Goal: Obtain resource: Download file/media

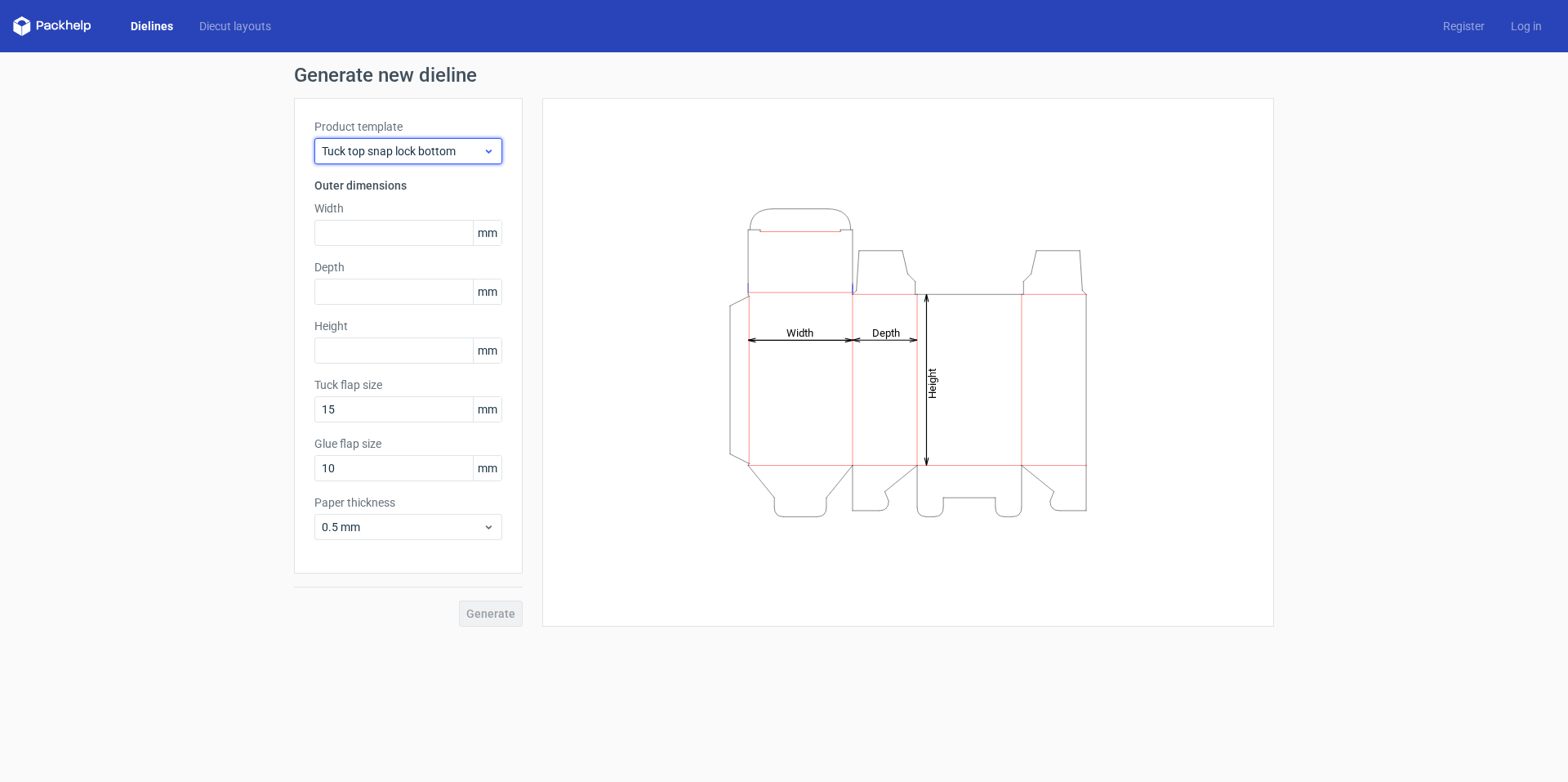
click at [409, 150] on span "Tuck top snap lock bottom" at bounding box center [402, 151] width 161 height 16
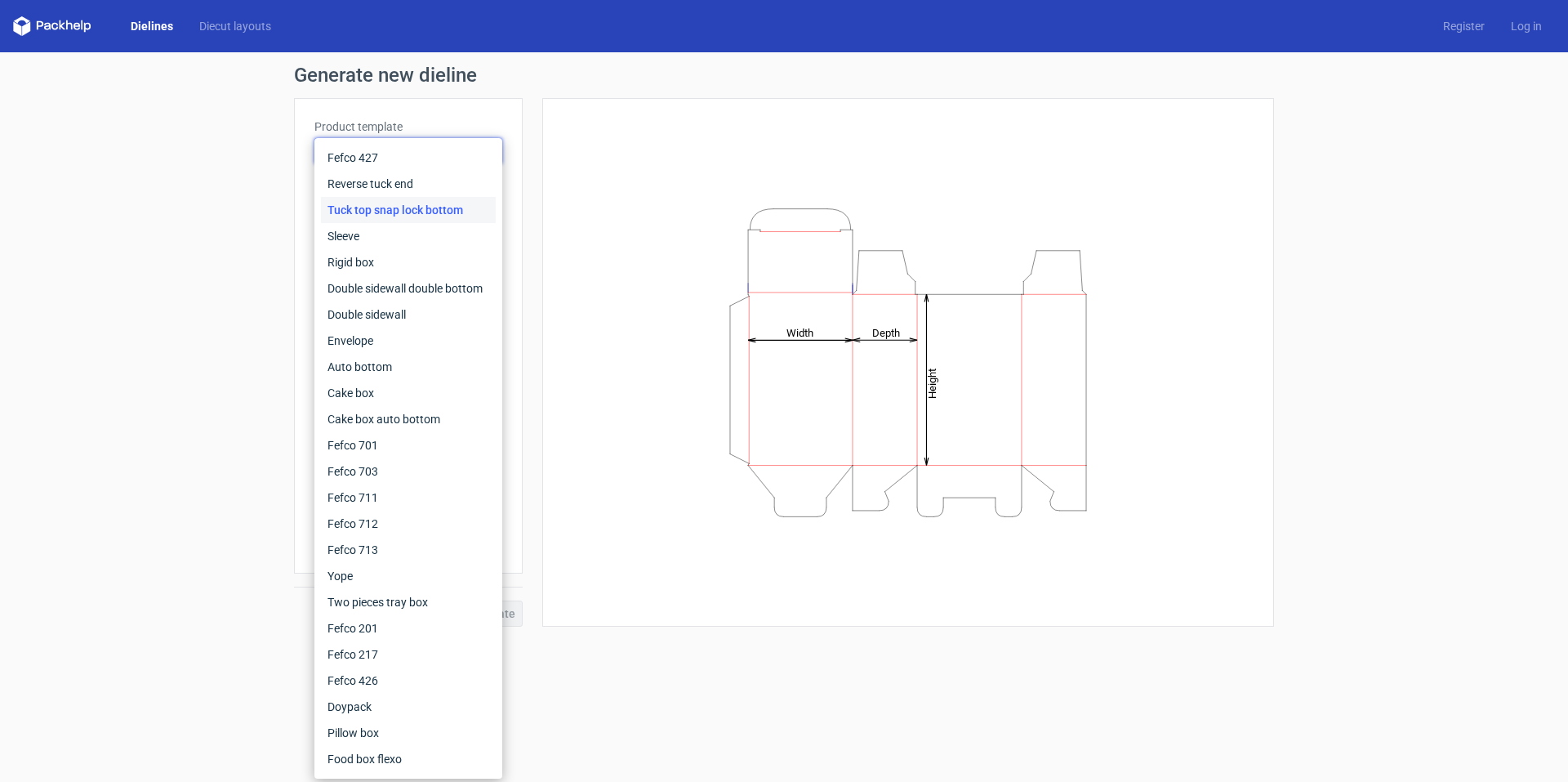
click at [649, 153] on div "Height Depth Width" at bounding box center [908, 363] width 691 height 488
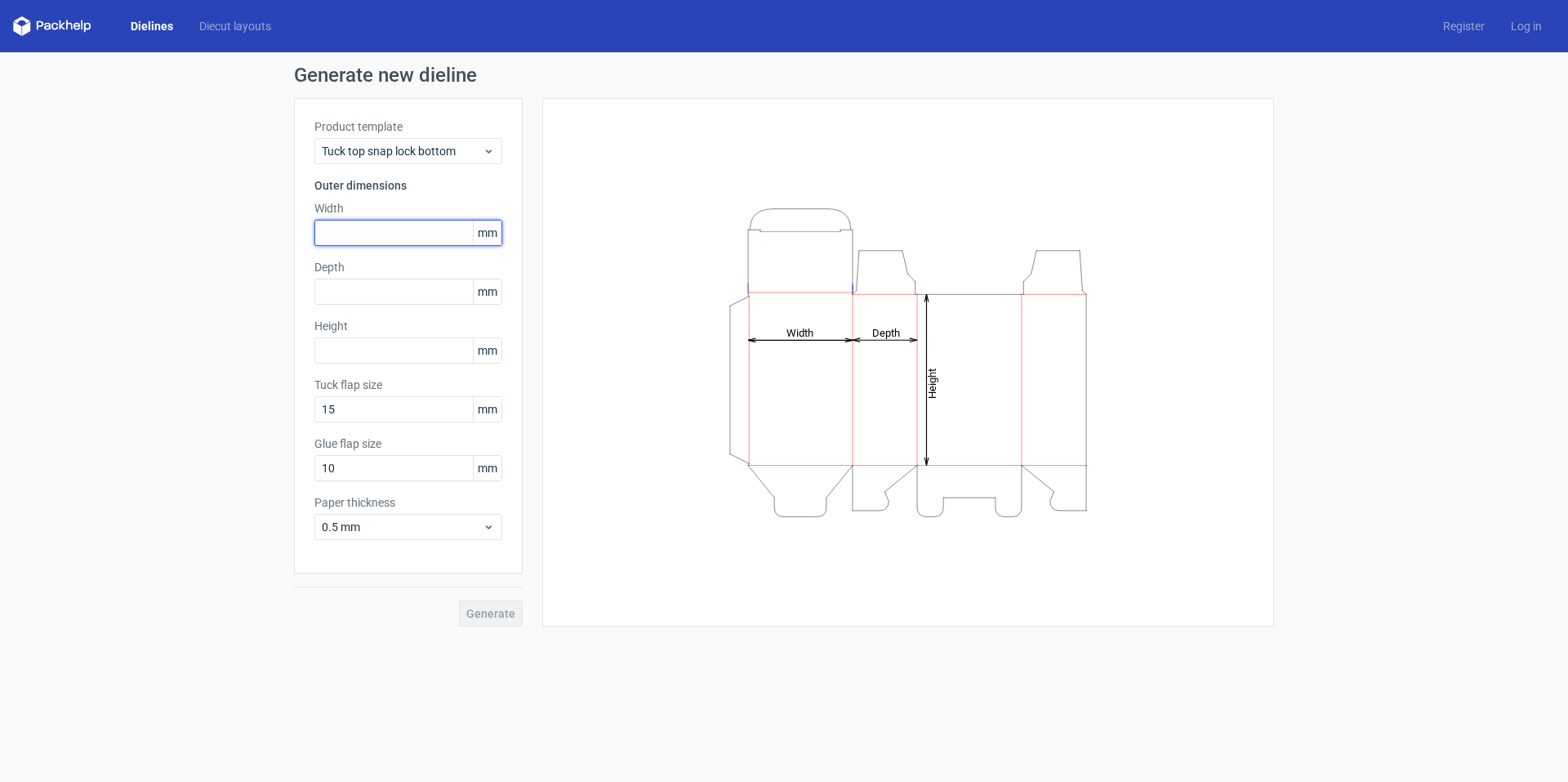
click at [349, 235] on input "text" at bounding box center [408, 233] width 188 height 27
type input "78"
click at [407, 291] on input "text" at bounding box center [408, 292] width 188 height 27
type input "78"
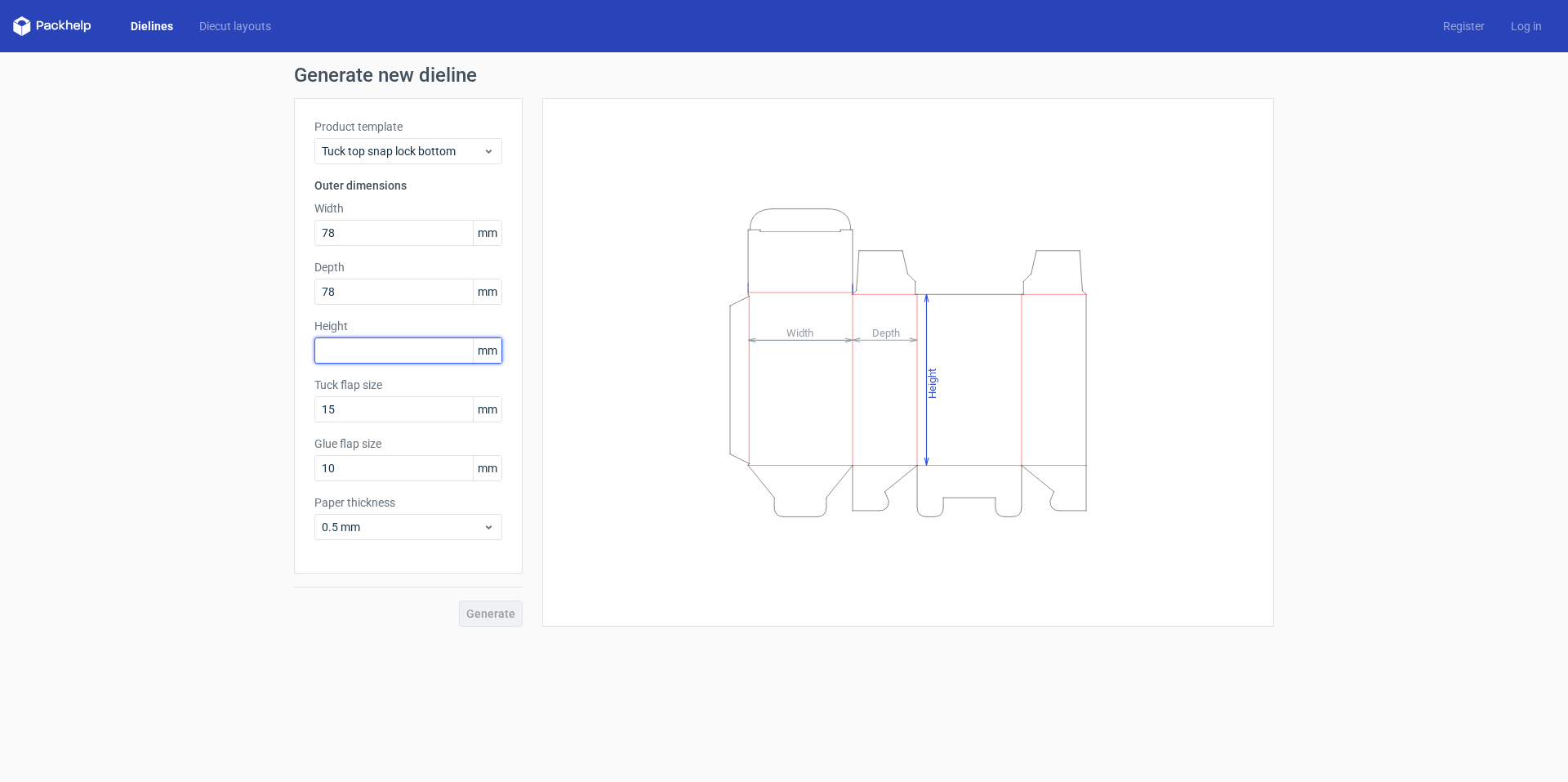
click at [455, 349] on input "text" at bounding box center [408, 350] width 188 height 27
type input "187"
click at [414, 411] on input "15" at bounding box center [408, 409] width 188 height 27
click at [496, 622] on button "Generate" at bounding box center [490, 614] width 64 height 27
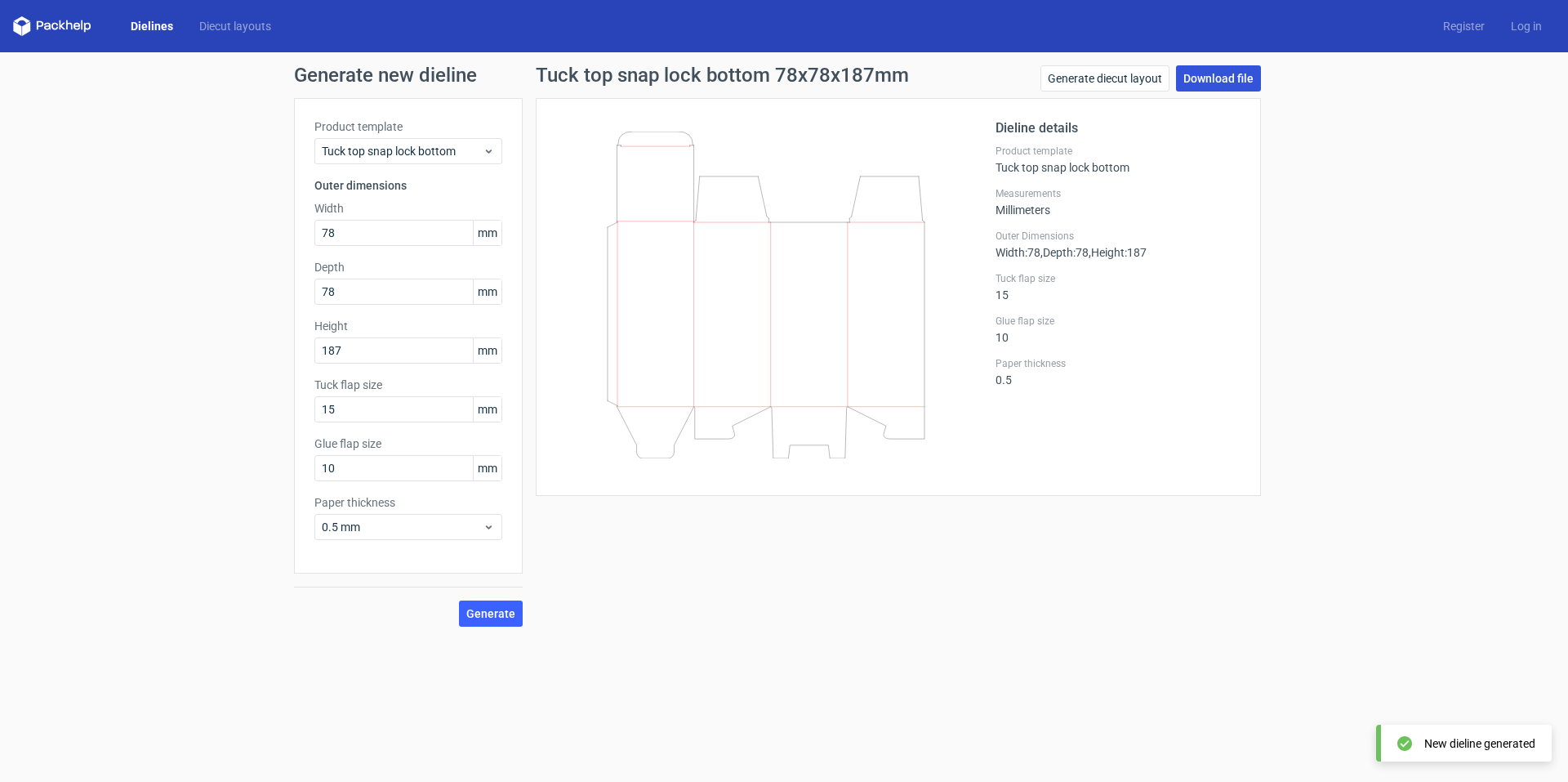
click at [1228, 82] on link "Download file" at bounding box center [1218, 79] width 85 height 27
click at [728, 321] on icon at bounding box center [766, 295] width 394 height 326
